Goal: Task Accomplishment & Management: Manage account settings

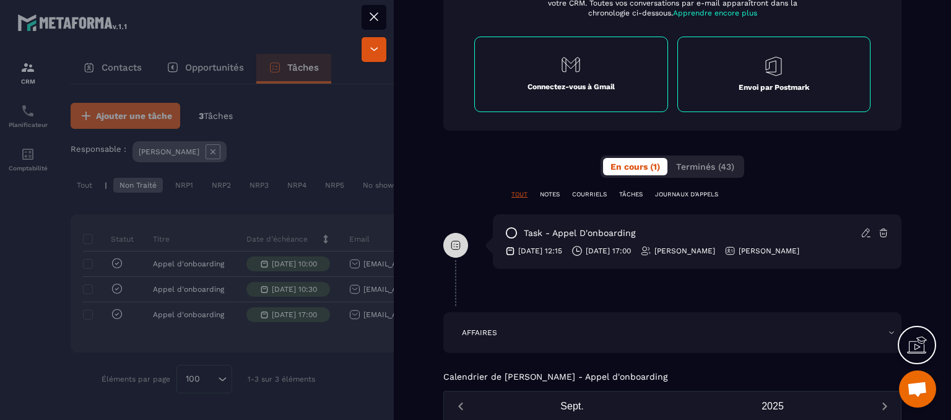
scroll to position [681, 0]
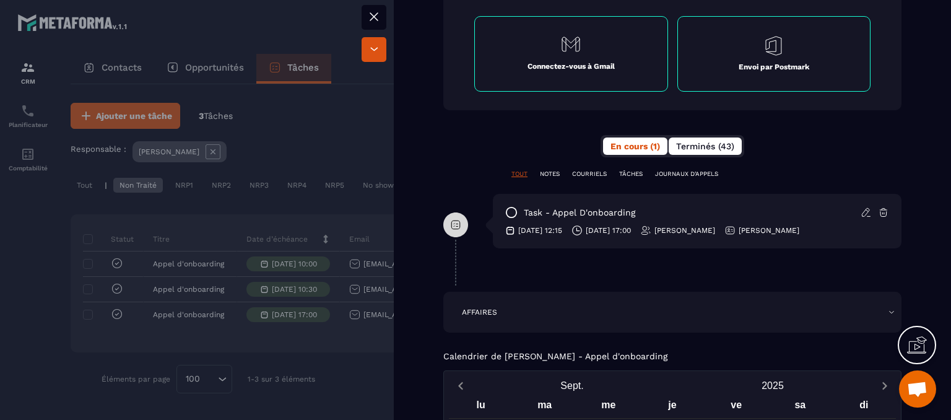
click at [703, 141] on span "Terminés (43)" at bounding box center [705, 146] width 58 height 10
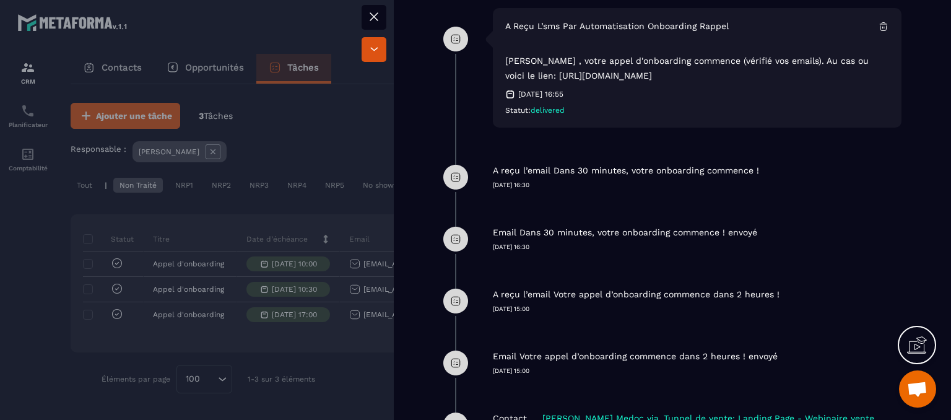
scroll to position [991, 0]
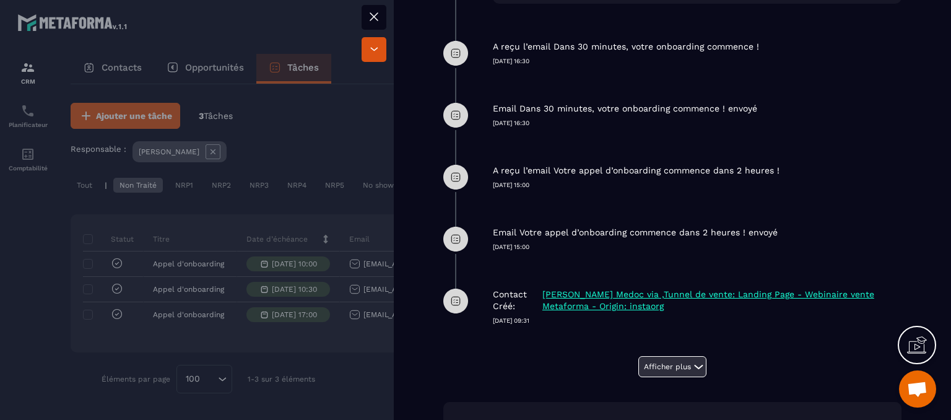
click at [691, 360] on icon at bounding box center [698, 366] width 15 height 15
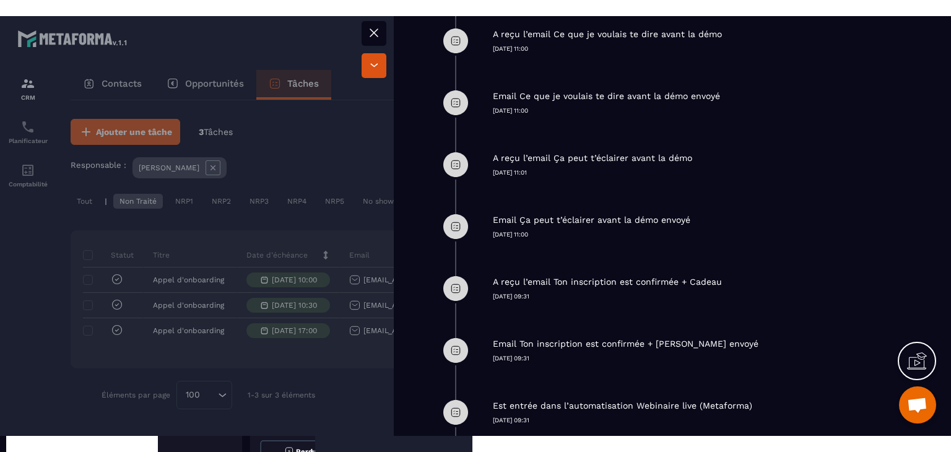
scroll to position [3220, 0]
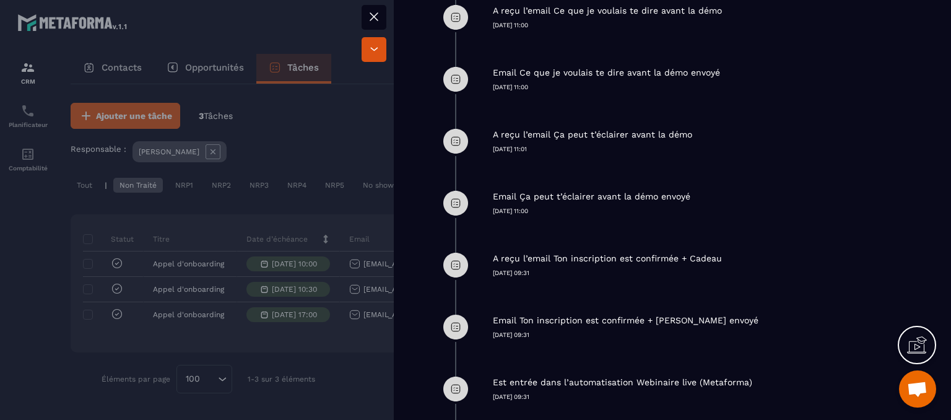
click at [376, 18] on icon at bounding box center [374, 16] width 15 height 15
